Goal: Information Seeking & Learning: Learn about a topic

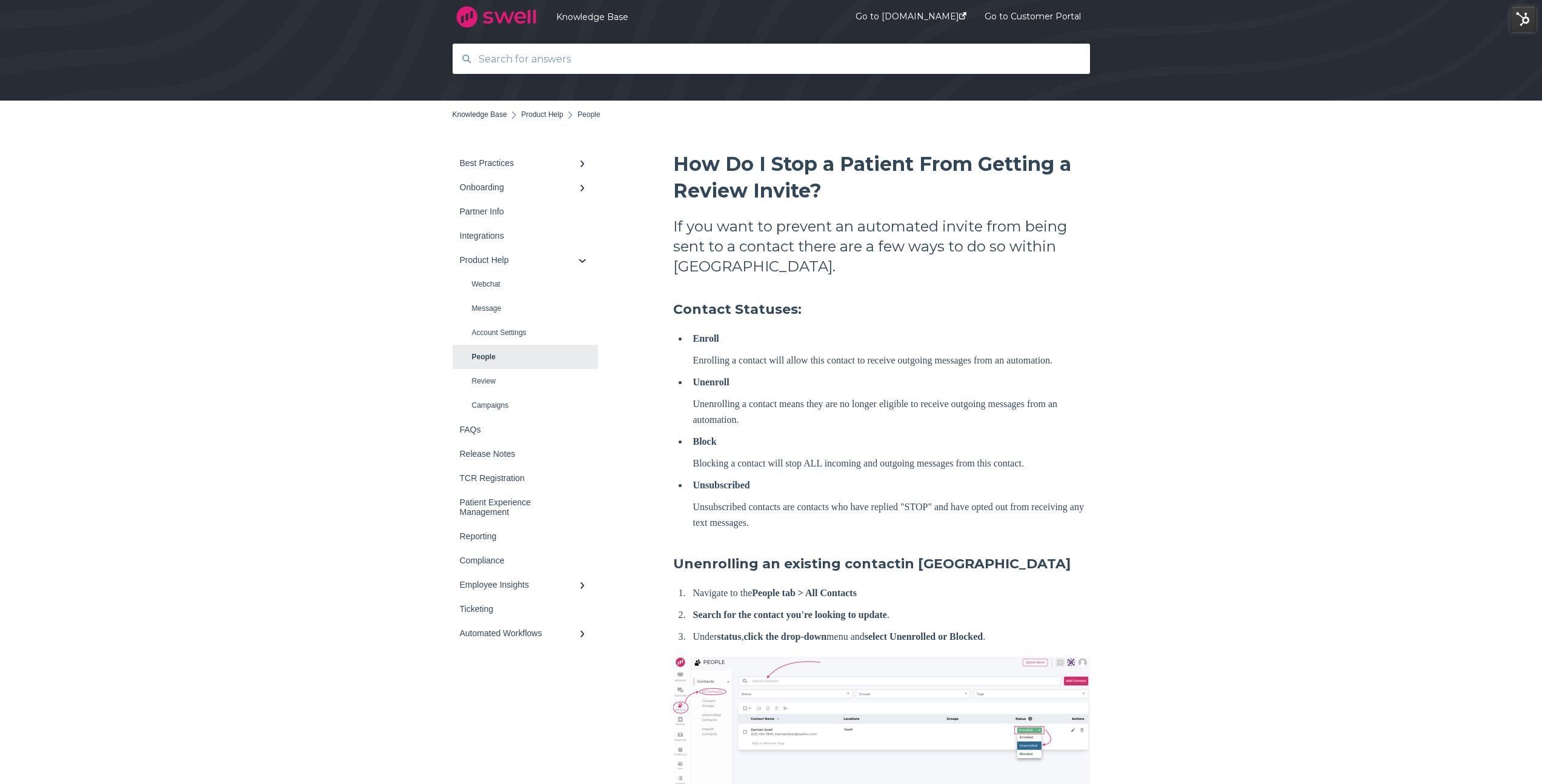
click at [530, 59] on input "text" at bounding box center [771, 59] width 600 height 26
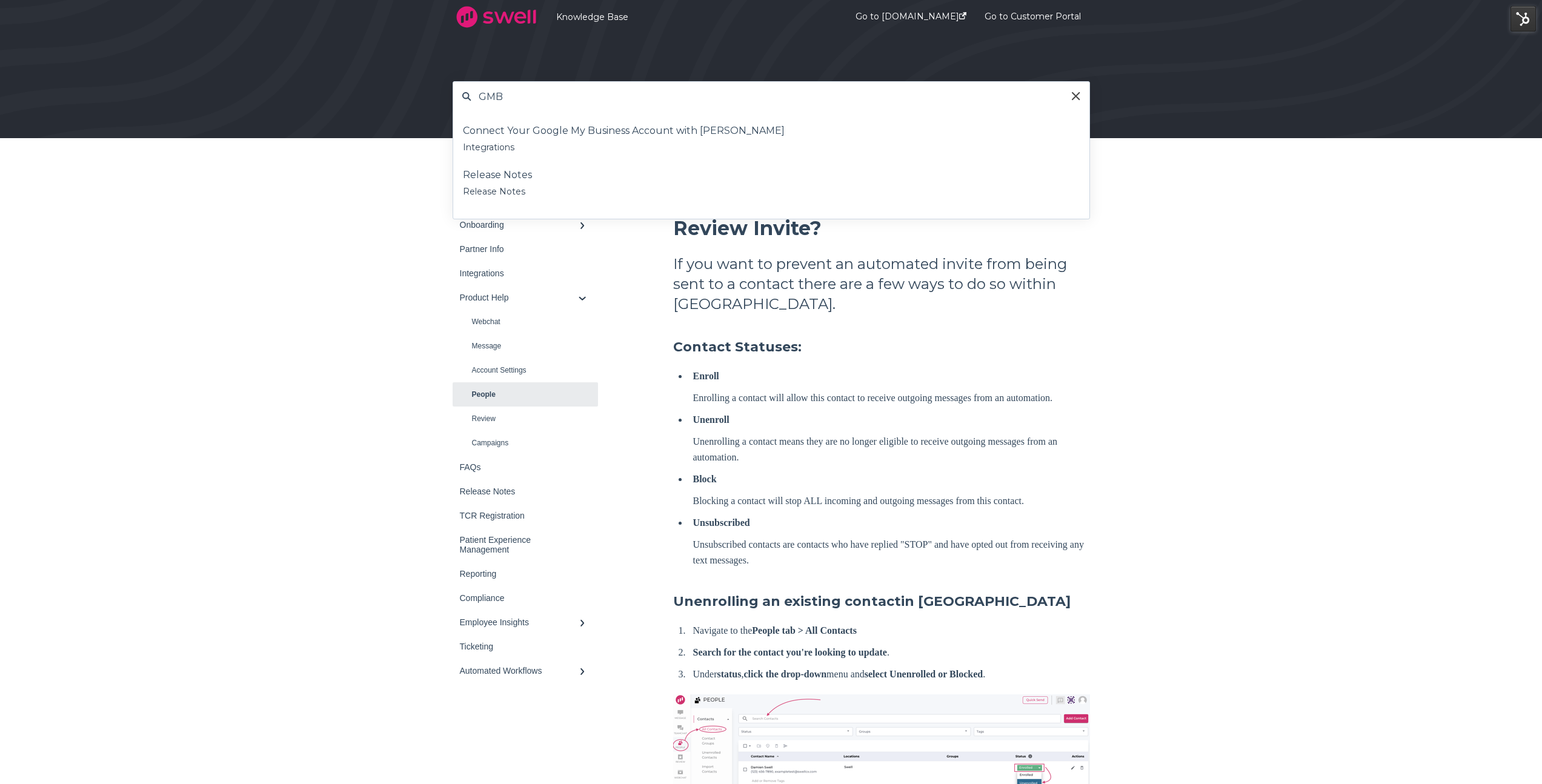
type input "GMB"
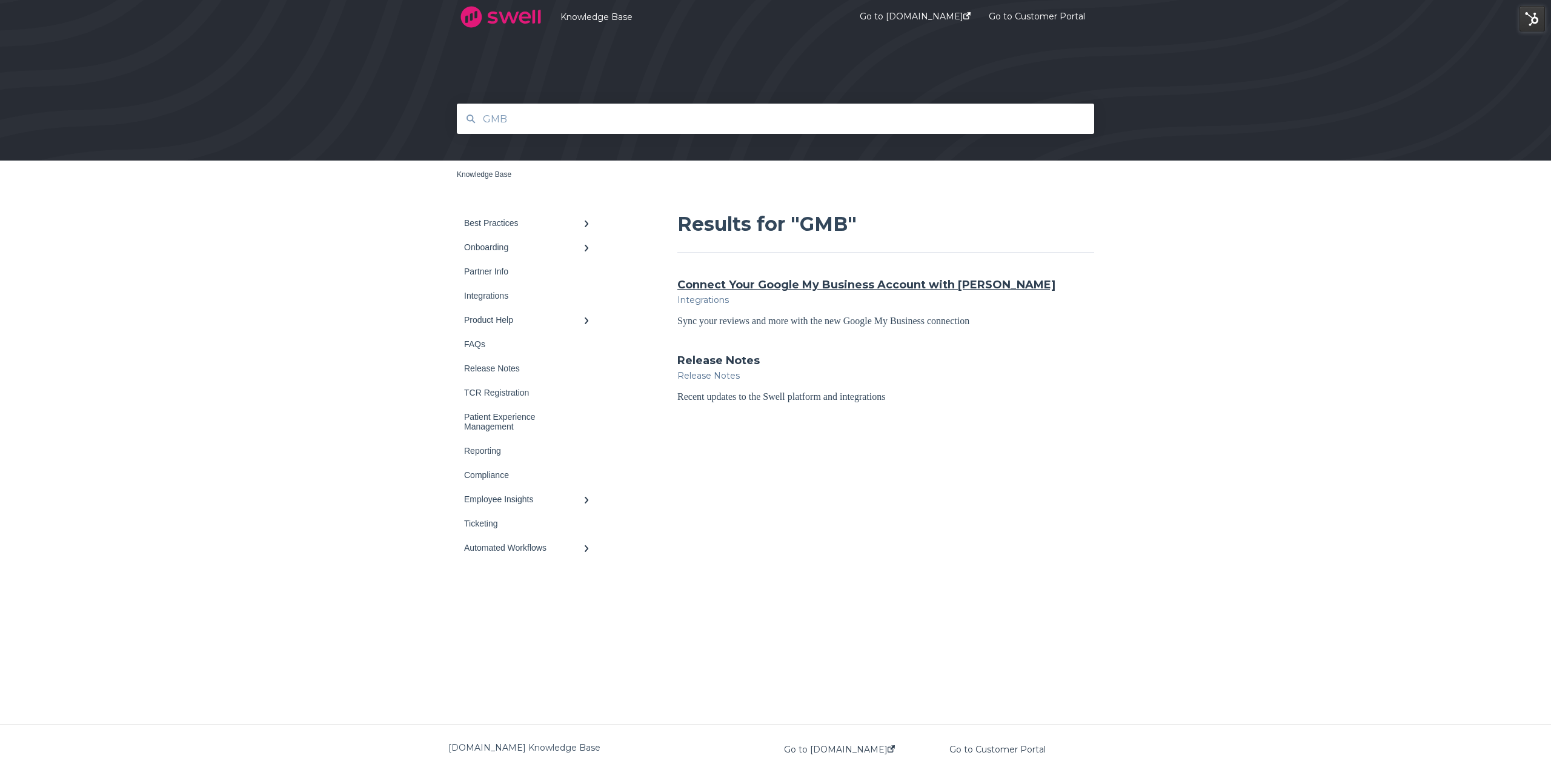
click at [799, 287] on link "Connect Your Google My Business Account with [PERSON_NAME]" at bounding box center [866, 285] width 378 height 16
